Goal: Find specific page/section

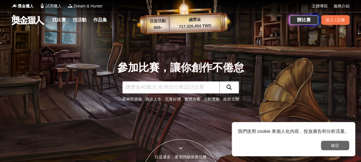
click at [340, 145] on button "確定" at bounding box center [334, 145] width 29 height 10
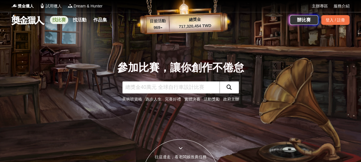
click at [61, 21] on link "找比賽" at bounding box center [59, 20] width 18 height 8
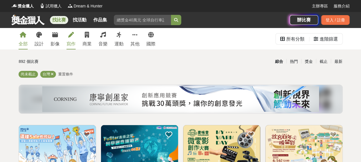
click at [70, 39] on link "寫作" at bounding box center [70, 38] width 9 height 21
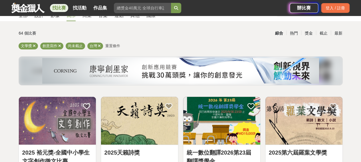
scroll to position [29, 0]
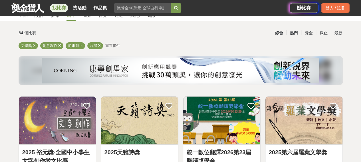
click at [201, 28] on div "綜合 熱門 獎金 截止 最新" at bounding box center [236, 33] width 219 height 10
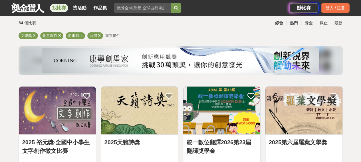
scroll to position [50, 0]
